Goal: Task Accomplishment & Management: Manage account settings

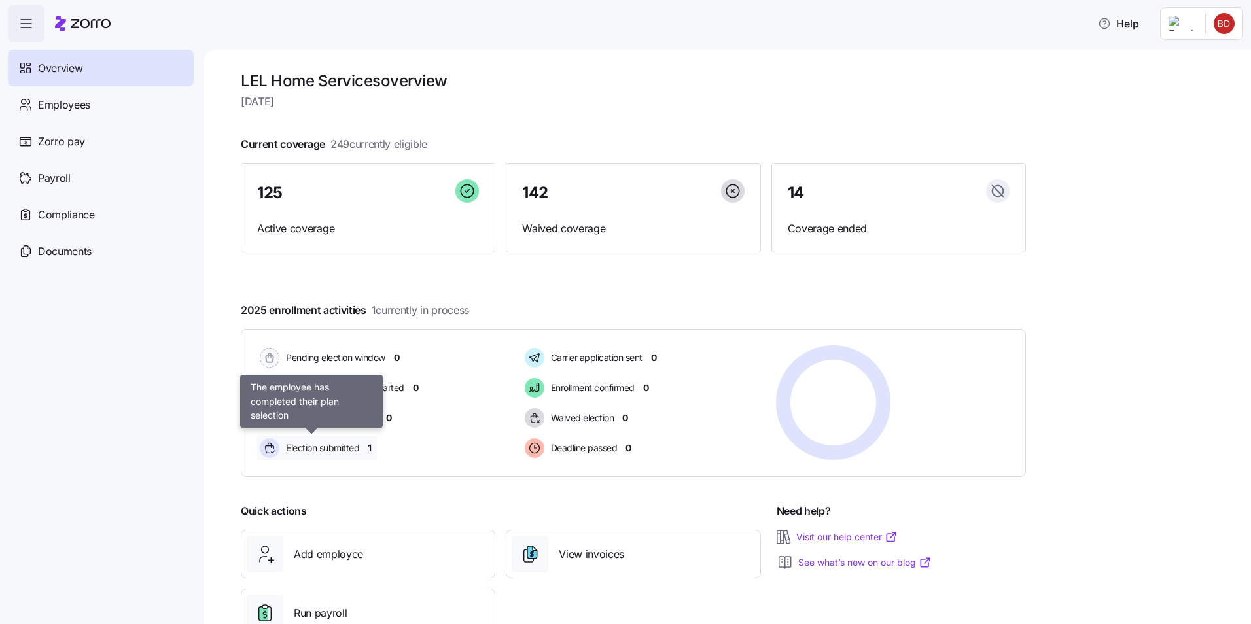
click at [345, 449] on span "Election submitted" at bounding box center [320, 448] width 77 height 13
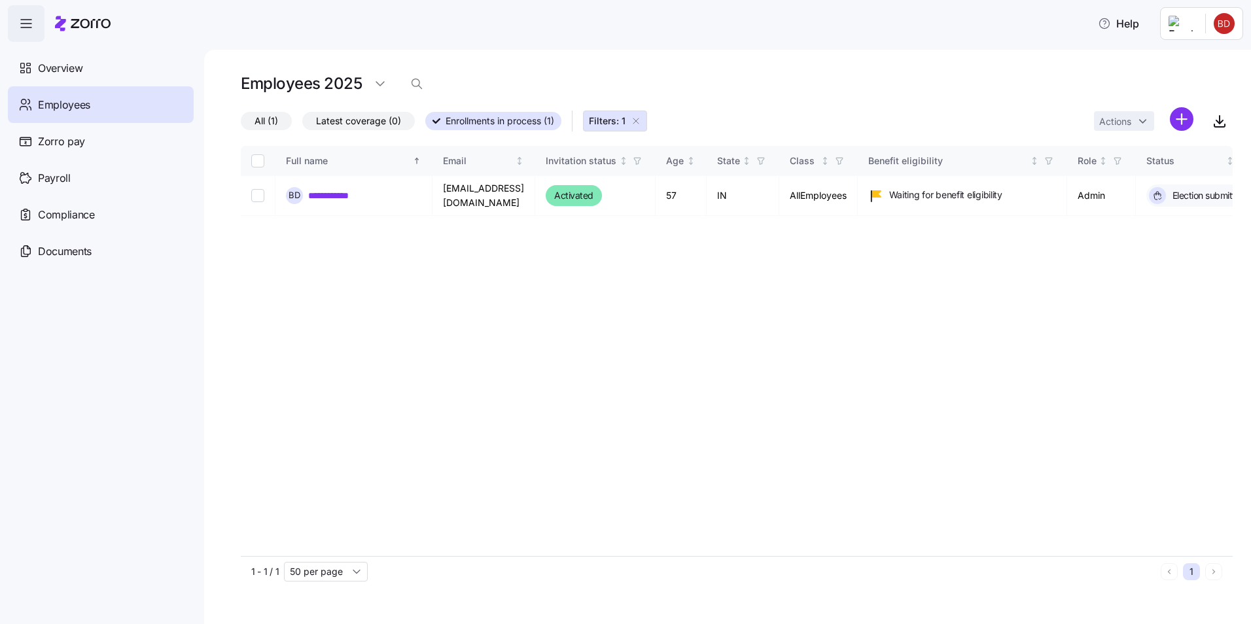
click at [672, 67] on div "**********" at bounding box center [727, 337] width 1047 height 574
click at [672, 23] on html "**********" at bounding box center [625, 308] width 1251 height 616
click at [672, 64] on div "Personal view" at bounding box center [1184, 59] width 77 height 14
